Goal: Communication & Community: Answer question/provide support

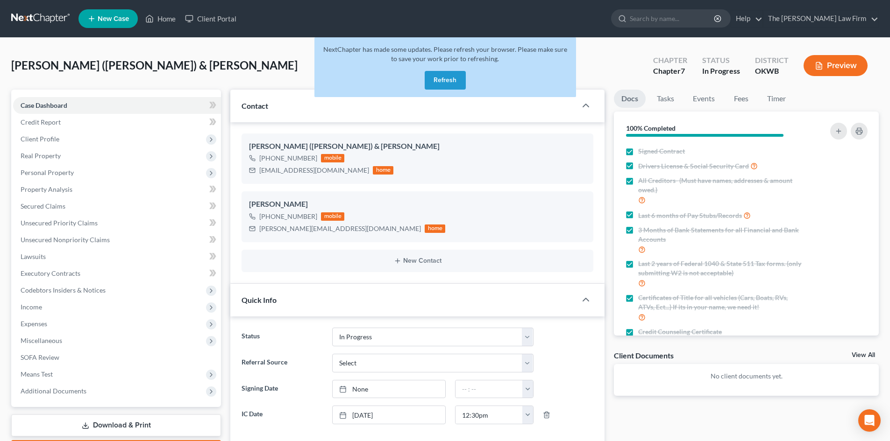
select select "4"
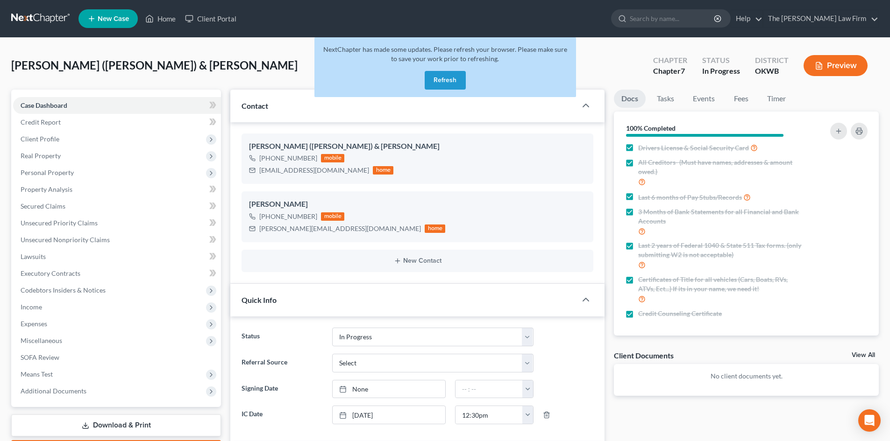
click at [441, 79] on button "Refresh" at bounding box center [445, 80] width 41 height 19
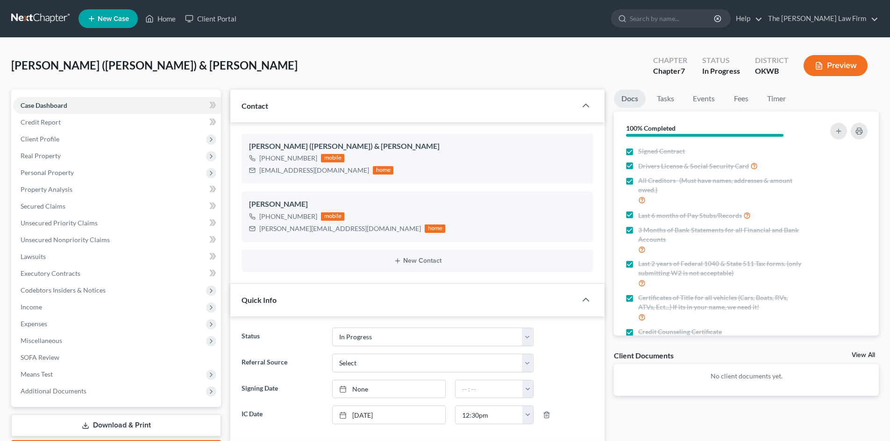
select select "4"
click at [671, 21] on input "search" at bounding box center [672, 18] width 85 height 17
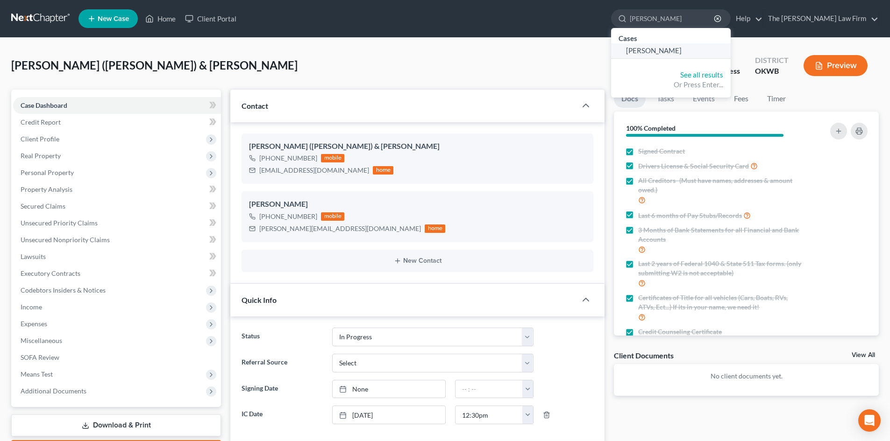
type input "Young, Ann"
click at [681, 52] on span "Young, Annilyn" at bounding box center [654, 50] width 56 height 8
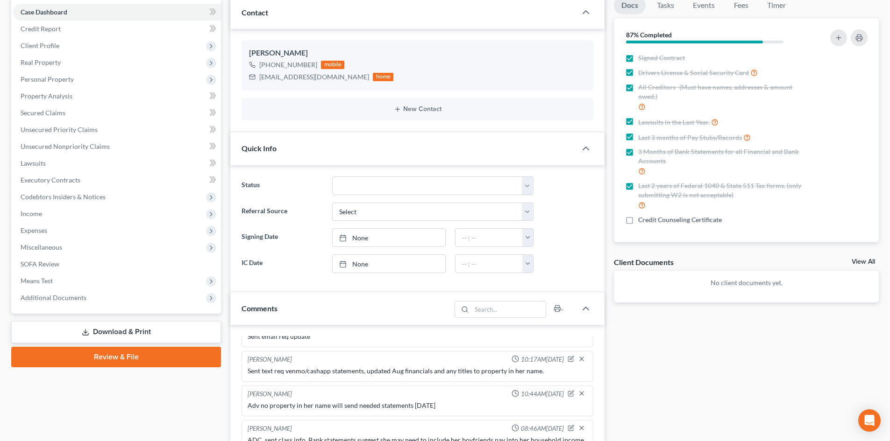
scroll to position [280, 0]
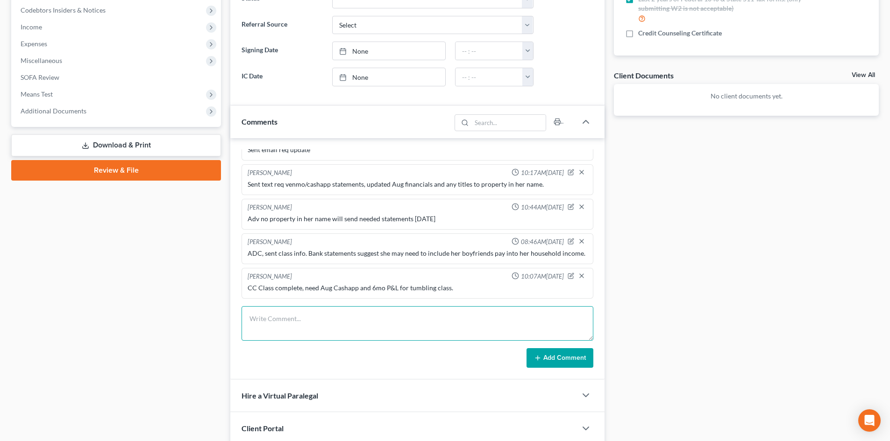
click at [268, 327] on textarea at bounding box center [417, 323] width 352 height 35
type textarea "Need Sept paystubs only"
click at [552, 358] on button "Add Comment" at bounding box center [559, 358] width 67 height 20
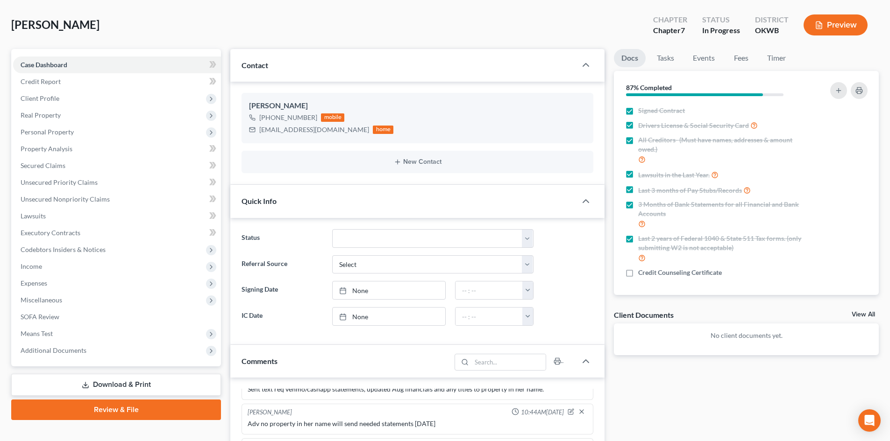
scroll to position [0, 0]
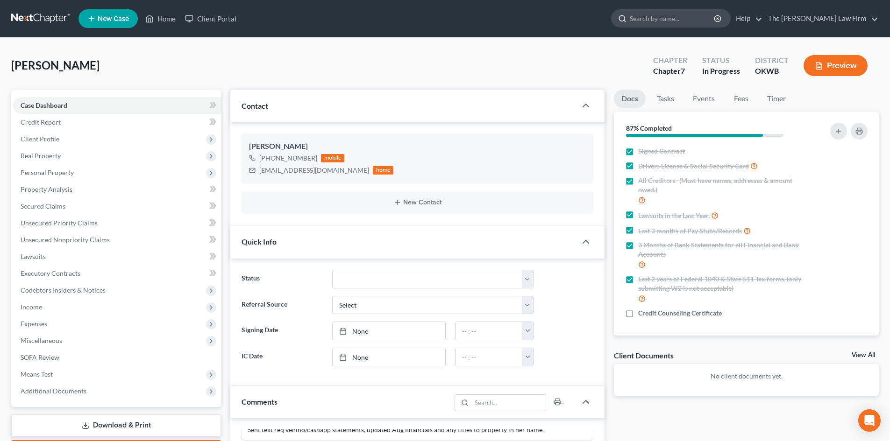
click at [666, 18] on input "search" at bounding box center [672, 18] width 85 height 17
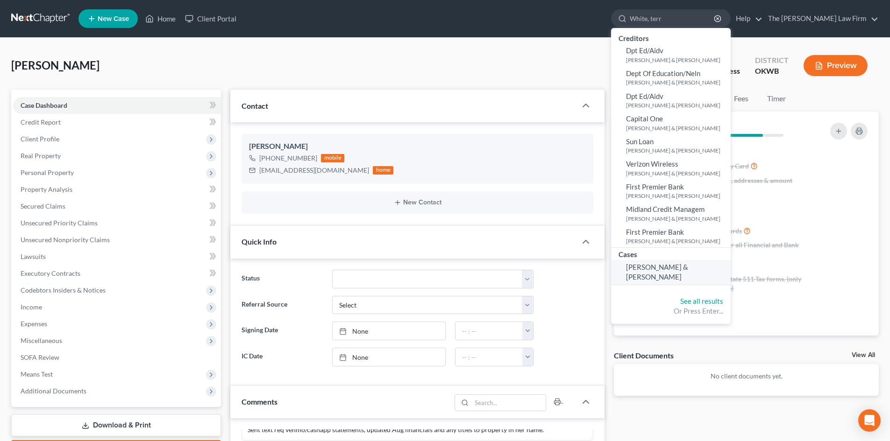
type input "White, terr"
click at [688, 269] on span "White, Terrance & Alicia" at bounding box center [657, 272] width 62 height 18
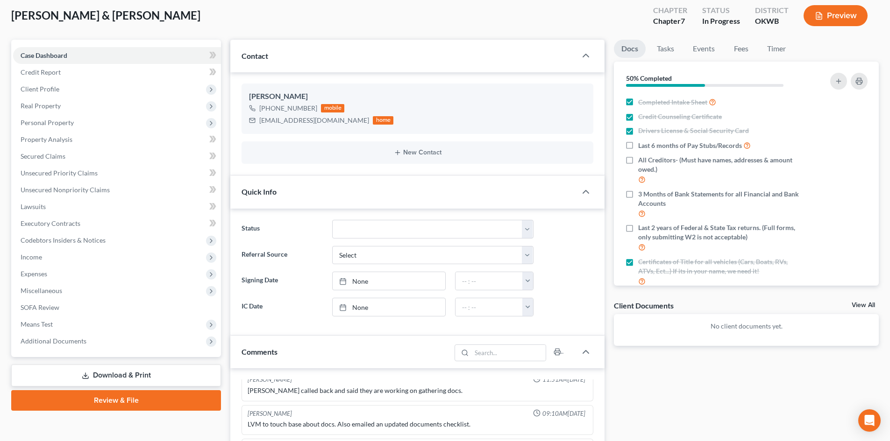
scroll to position [47, 0]
